Goal: Book appointment/travel/reservation

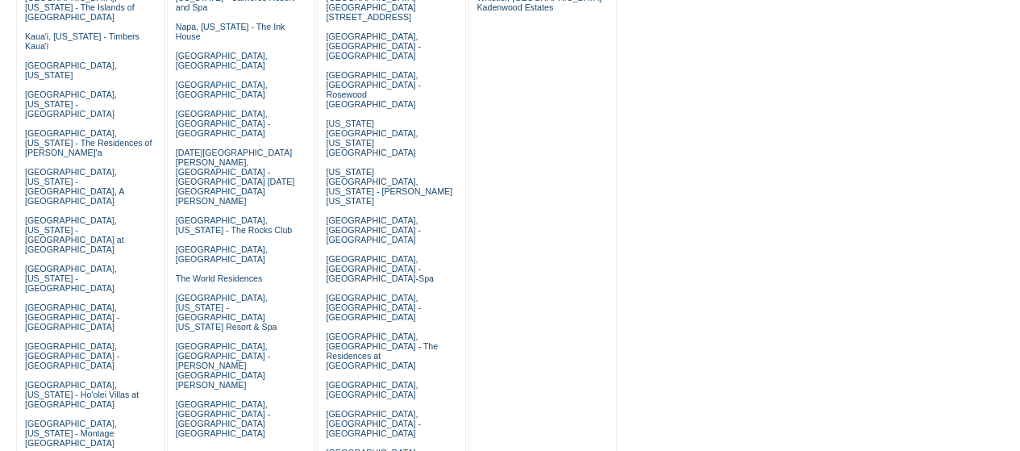
scroll to position [613, 0]
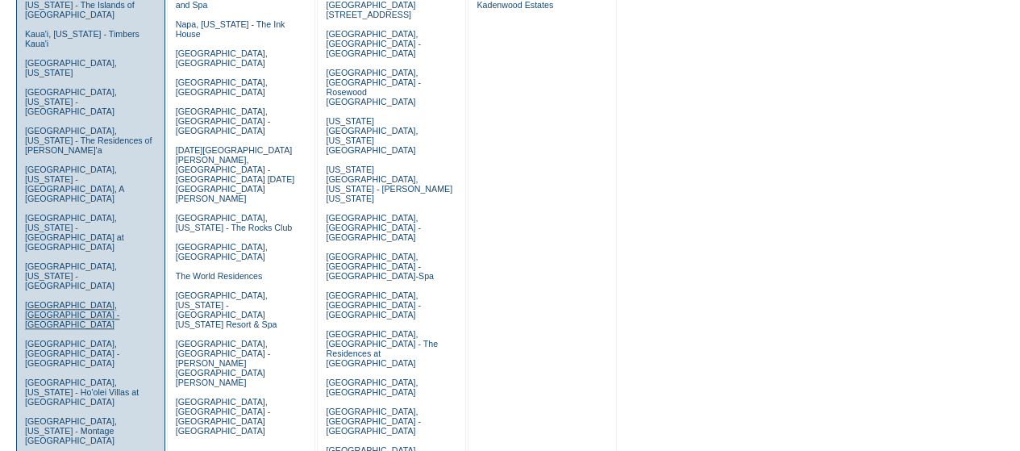
click at [50, 300] on link "Los Cabos, Mexico - Esperanza" at bounding box center [72, 314] width 94 height 29
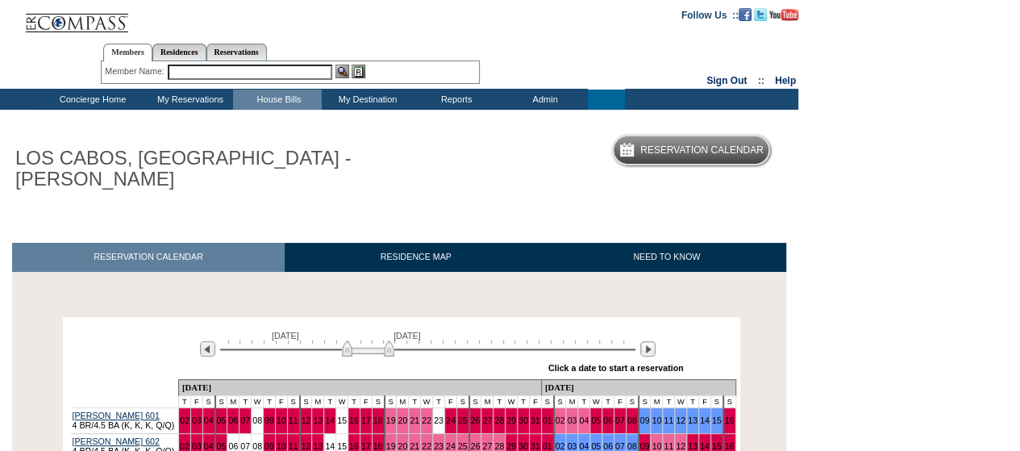
click at [833, 186] on body "Follow Us ::" at bounding box center [510, 225] width 1020 height 451
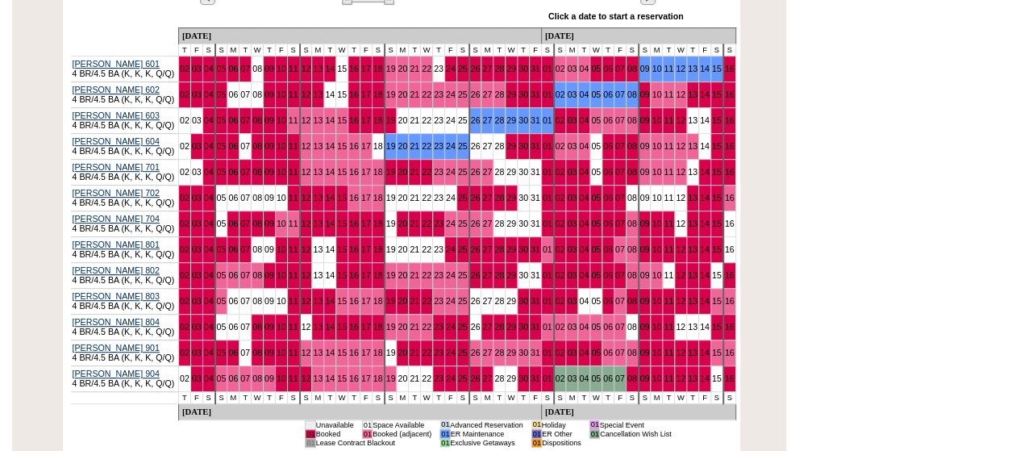
scroll to position [355, 0]
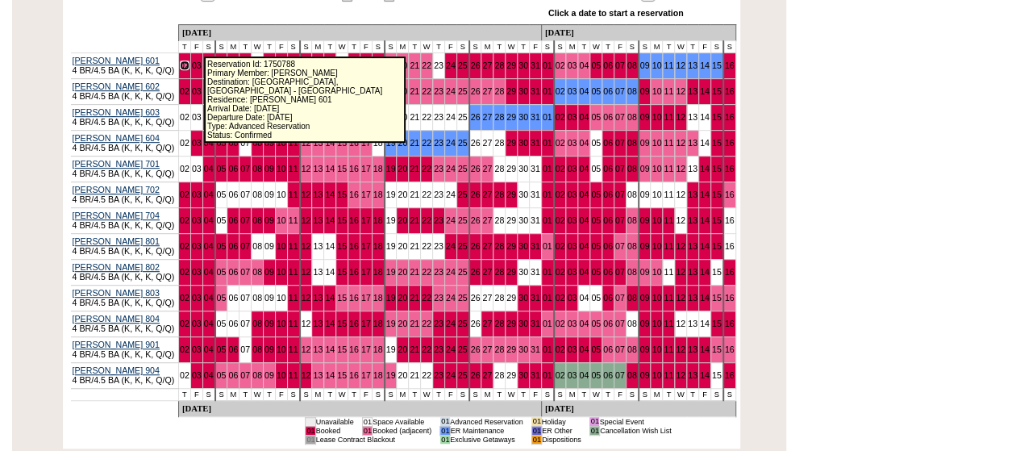
click at [189, 60] on link "02" at bounding box center [185, 65] width 10 height 10
